Goal: Task Accomplishment & Management: Complete application form

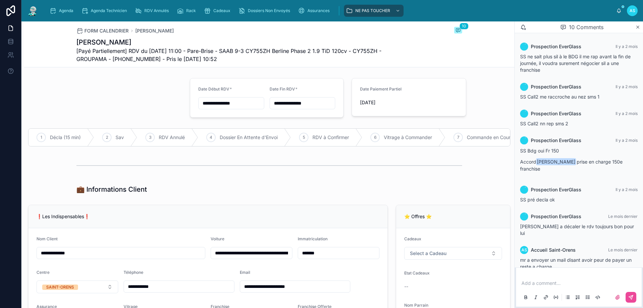
scroll to position [106, 0]
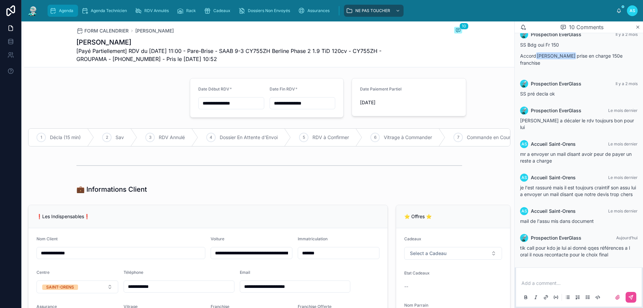
click at [65, 11] on span "Agenda" at bounding box center [66, 10] width 14 height 5
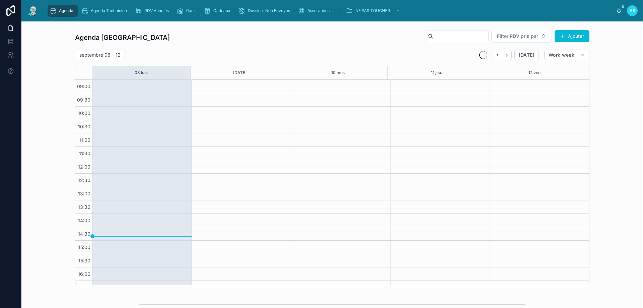
scroll to position [36, 0]
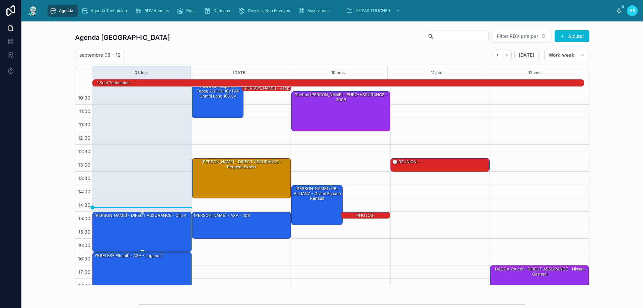
click at [147, 221] on div "[PERSON_NAME] - DIRECT ASSURANCE - Clio 4" at bounding box center [142, 231] width 97 height 39
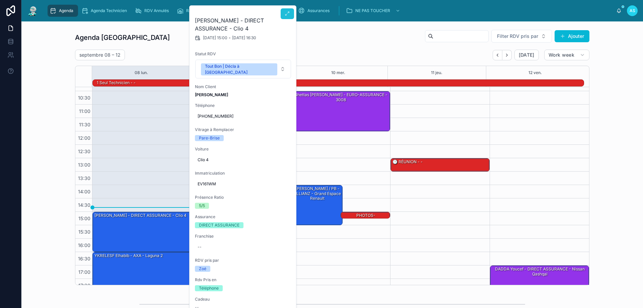
click at [292, 9] on button at bounding box center [287, 13] width 13 height 11
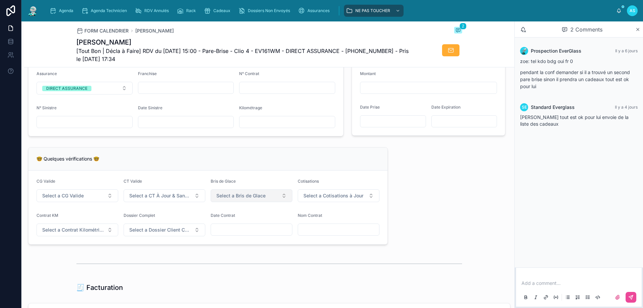
scroll to position [469, 0]
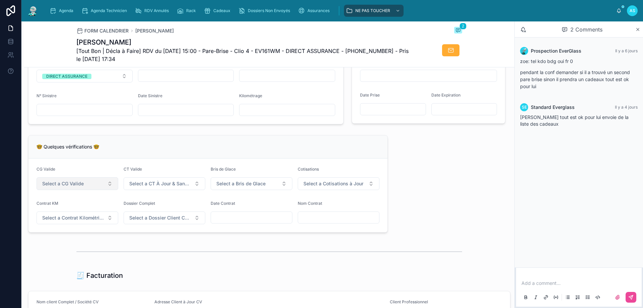
click at [45, 187] on span "Select a CG Valide" at bounding box center [63, 183] width 42 height 7
drag, startPoint x: 77, startPoint y: 216, endPoint x: 164, endPoint y: 171, distance: 97.6
click at [77, 216] on div "✅ Oui" at bounding box center [77, 214] width 80 height 9
click at [165, 185] on span "Select a CT À Jour & Sans BDG" at bounding box center [160, 183] width 62 height 7
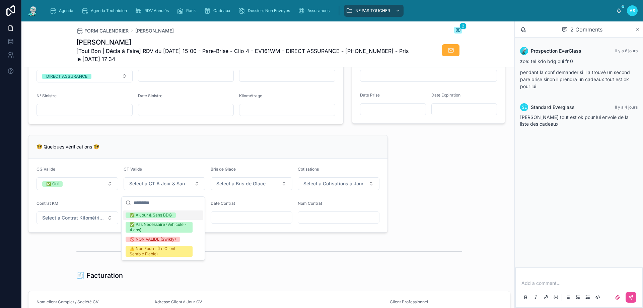
click at [159, 215] on div "✅ À Jour & Sans BDG" at bounding box center [151, 214] width 42 height 5
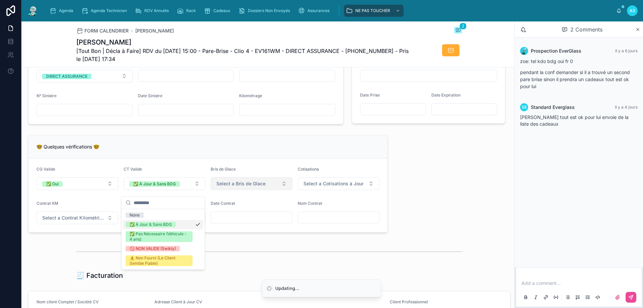
click at [229, 186] on span "Select a Bris de Glace" at bounding box center [240, 183] width 49 height 7
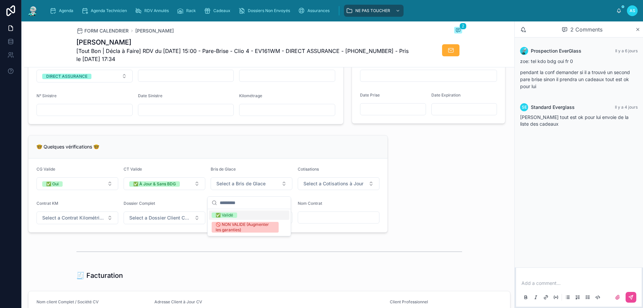
drag, startPoint x: 244, startPoint y: 216, endPoint x: 320, endPoint y: 204, distance: 77.3
click at [244, 217] on div "✅ Validé" at bounding box center [249, 214] width 80 height 9
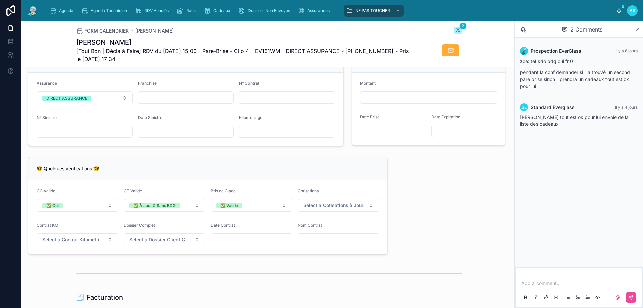
scroll to position [435, 0]
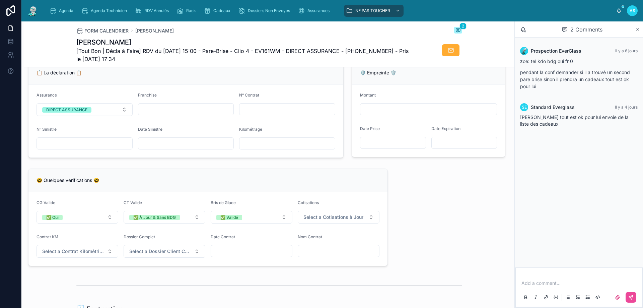
click at [173, 148] on input "text" at bounding box center [185, 143] width 95 height 9
type input "**********"
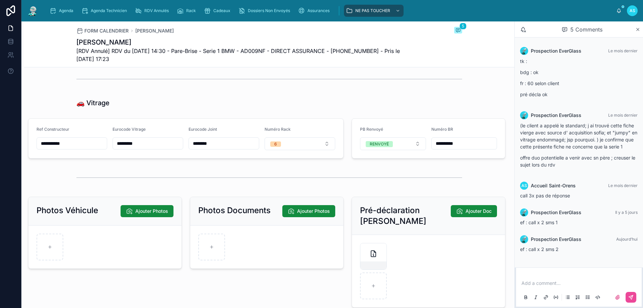
scroll to position [804, 0]
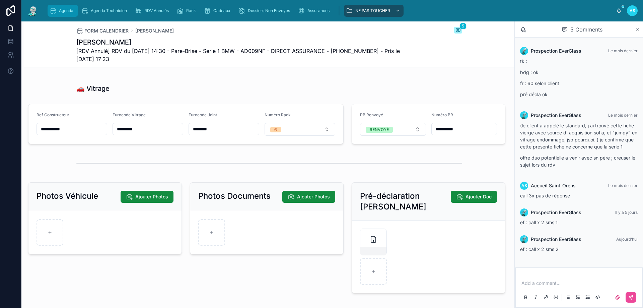
click at [62, 8] on div "Agenda" at bounding box center [63, 10] width 26 height 11
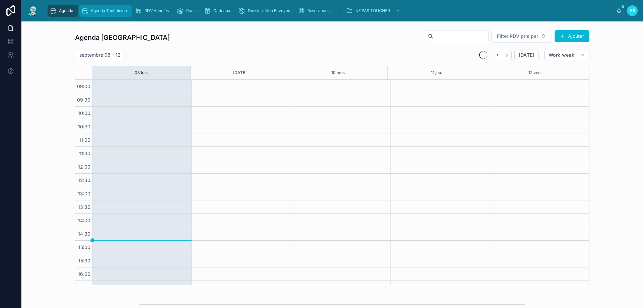
scroll to position [36, 0]
